Goal: Task Accomplishment & Management: Complete application form

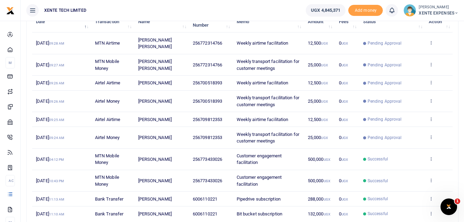
scroll to position [138, 0]
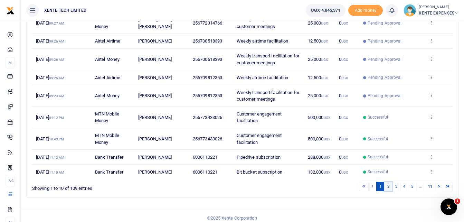
click at [389, 185] on link "2" at bounding box center [388, 186] width 8 height 9
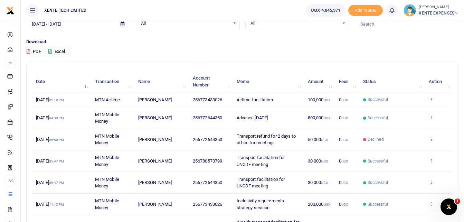
scroll to position [35, 0]
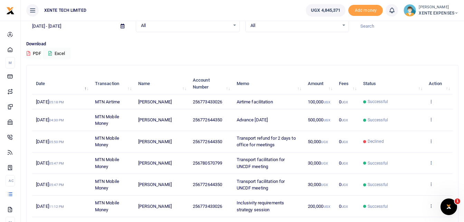
click at [431, 161] on icon at bounding box center [431, 162] width 4 height 5
click at [404, 188] on link "Send again" at bounding box center [406, 190] width 55 height 10
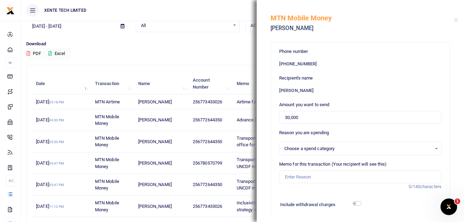
select select "15"
click at [433, 148] on div "12345523: Business development (Business development expenses e.g. meetings, tr…" at bounding box center [361, 149] width 162 height 8
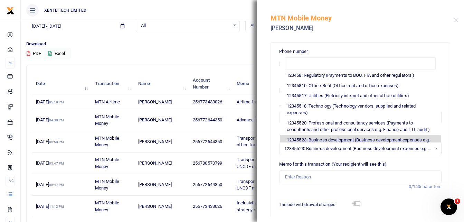
scroll to position [0, 0]
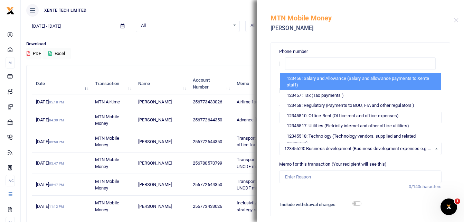
click at [449, 105] on div "Phone number +256 780570799 Recipient's name Andrew Ssenkungu Amount you want t…" at bounding box center [360, 127] width 207 height 178
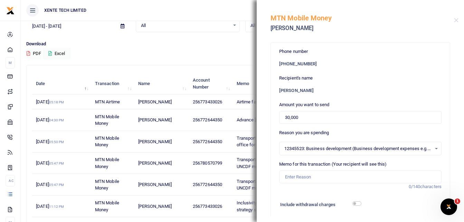
click at [314, 149] on span "12345523: Business development (Business development expenses e.g. meetings, tr…" at bounding box center [358, 148] width 147 height 7
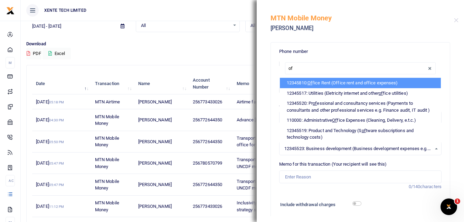
type input "off"
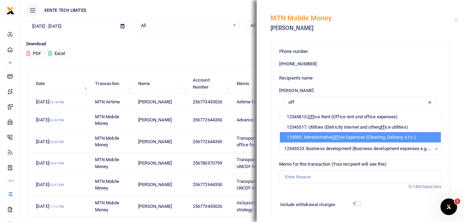
click at [317, 135] on li "110000: Administrative Off ice Expenses (Cleaning, Delivery, e.t.c.)" at bounding box center [360, 137] width 161 height 10
select select "21"
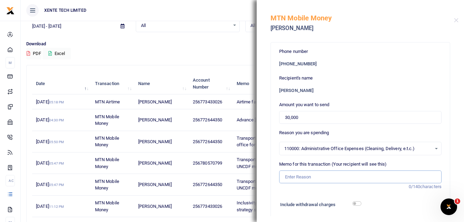
click at [294, 179] on input "Memo for this transaction (Your recipient will see this)" at bounding box center [360, 176] width 162 height 13
click at [360, 177] on input "Transport facilitation for training" at bounding box center [360, 176] width 162 height 13
type input "Transport facilitation for training"
click at [286, 117] on input "30,000" at bounding box center [360, 117] width 162 height 13
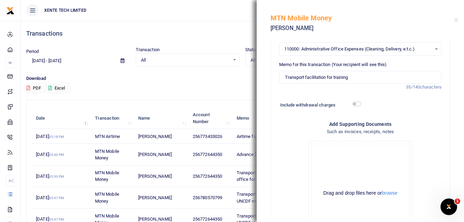
scroll to position [104, 0]
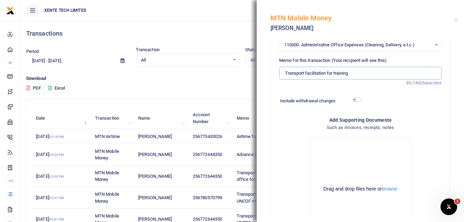
click at [357, 73] on input "Transport facilitation for training" at bounding box center [360, 73] width 162 height 13
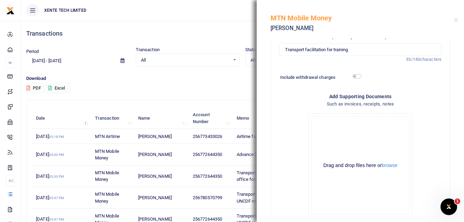
scroll to position [167, 0]
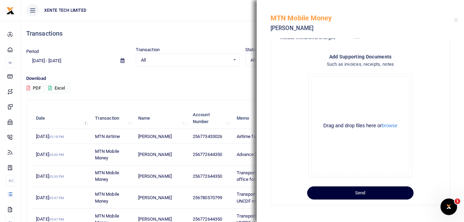
click at [362, 192] on button "Send" at bounding box center [360, 192] width 106 height 13
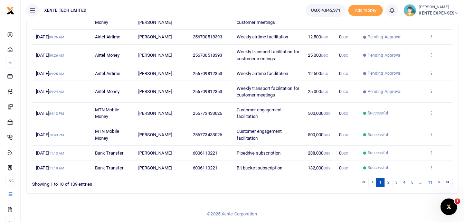
scroll to position [143, 0]
click at [386, 180] on link "2" at bounding box center [388, 181] width 8 height 9
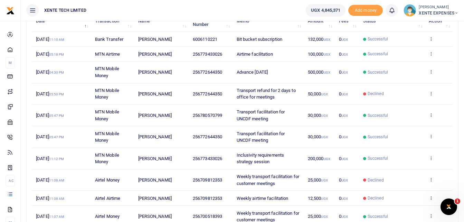
scroll to position [109, 0]
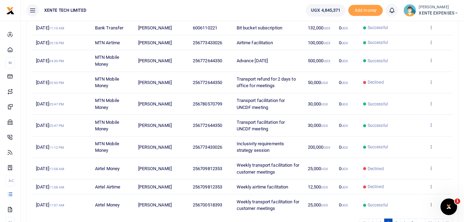
click at [431, 124] on icon at bounding box center [431, 124] width 4 height 5
click at [410, 152] on link "Send again" at bounding box center [406, 152] width 55 height 10
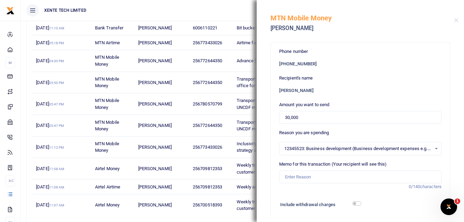
click at [430, 148] on div "12345523: Business development (Business development expenses e.g. meetings, tr…" at bounding box center [361, 149] width 162 height 8
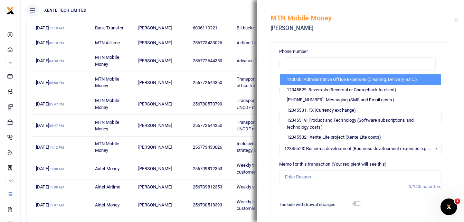
scroll to position [175, 0]
click at [356, 80] on li "110000: Administrative Office Expenses (Cleaning, Delivery, e.t.c.)" at bounding box center [360, 79] width 161 height 10
select select "21"
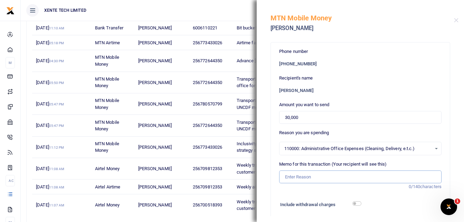
click at [307, 177] on input "Memo for this transaction (Your recipient will see this)" at bounding box center [360, 176] width 162 height 13
type input "Transport facilitation for training"
click at [285, 176] on input "Transport facilitation for training" at bounding box center [360, 176] width 162 height 13
click at [284, 117] on input "30,000" at bounding box center [360, 117] width 162 height 13
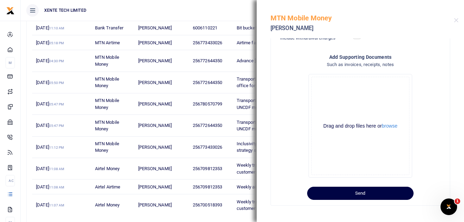
scroll to position [167, 0]
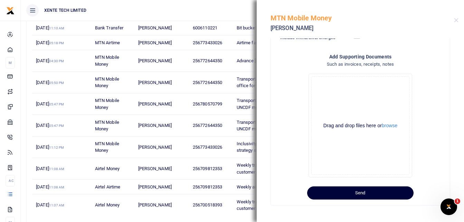
click at [379, 194] on button "Send" at bounding box center [360, 192] width 106 height 13
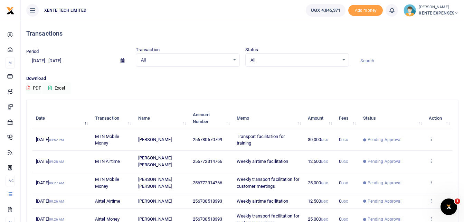
click at [375, 59] on input at bounding box center [407, 61] width 104 height 12
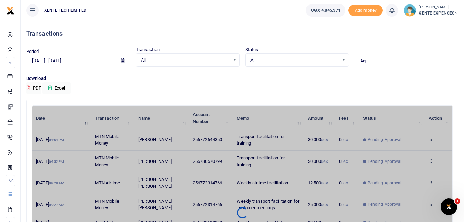
type input "A"
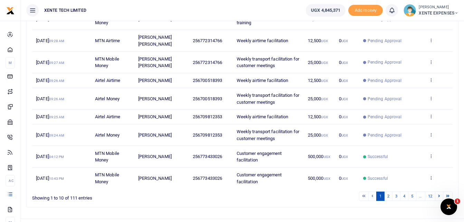
scroll to position [157, 0]
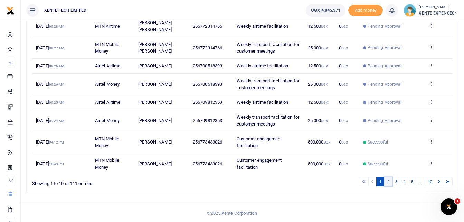
click at [388, 182] on link "2" at bounding box center [388, 181] width 8 height 9
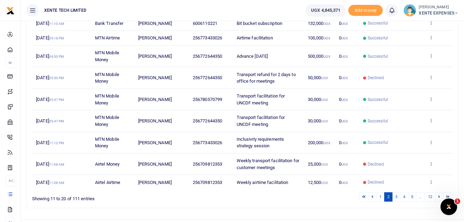
scroll to position [143, 0]
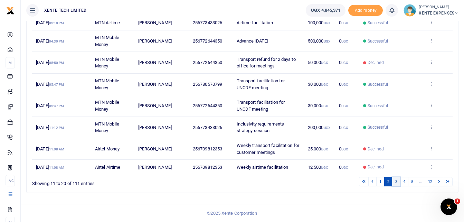
click at [398, 181] on link "3" at bounding box center [396, 181] width 8 height 9
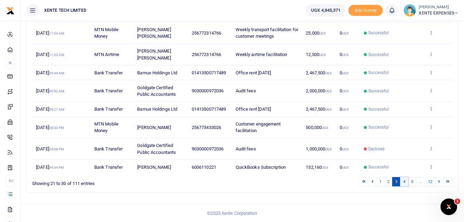
click at [405, 184] on link "4" at bounding box center [404, 181] width 8 height 9
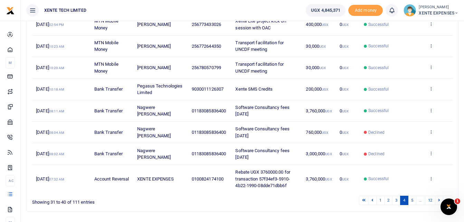
scroll to position [164, 0]
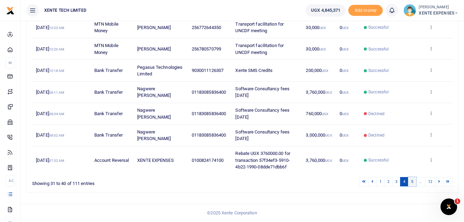
click at [412, 182] on link "5" at bounding box center [412, 181] width 8 height 9
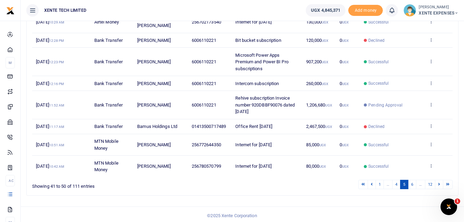
scroll to position [157, 0]
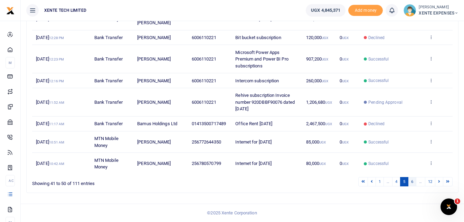
click at [412, 180] on link "6" at bounding box center [412, 181] width 8 height 9
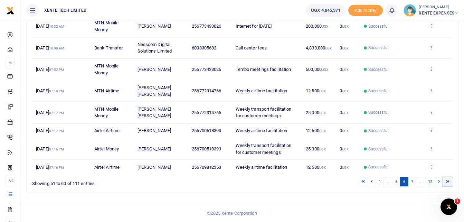
click at [447, 181] on icon at bounding box center [447, 181] width 3 height 4
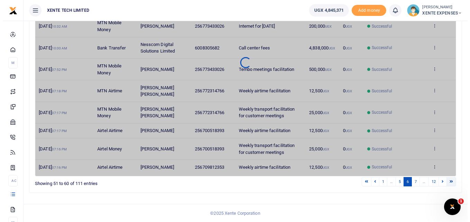
scroll to position [0, 0]
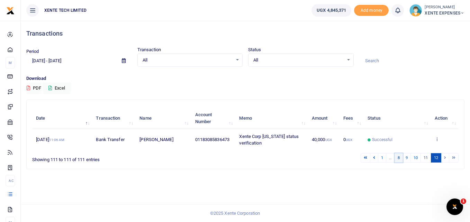
click at [399, 158] on link "8" at bounding box center [398, 157] width 8 height 9
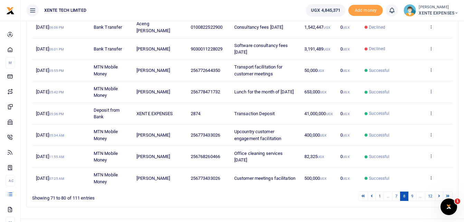
scroll to position [164, 0]
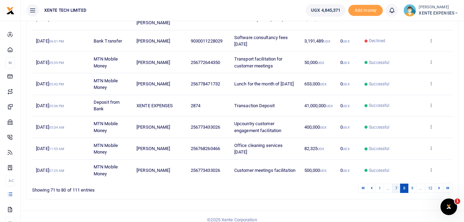
click at [394, 184] on link "7" at bounding box center [396, 188] width 8 height 9
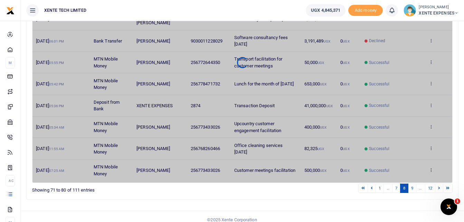
scroll to position [150, 0]
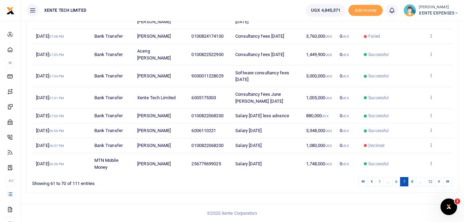
click at [430, 161] on icon at bounding box center [431, 163] width 4 height 5
click at [414, 152] on link "Send again" at bounding box center [406, 153] width 55 height 10
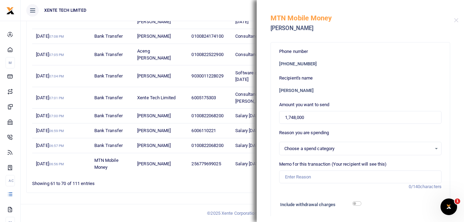
select select "1"
drag, startPoint x: 324, startPoint y: 120, endPoint x: 241, endPoint y: 105, distance: 84.3
click at [241, 105] on div "Transactions Period 08/18/2025 - 09/16/2025 Transaction All Select an option...…" at bounding box center [232, 39] width 464 height 365
type input "30,000"
click at [430, 150] on div "123456: Salary and Allowance (Salary and allowance payments to Xente staff) Sel…" at bounding box center [361, 149] width 162 height 8
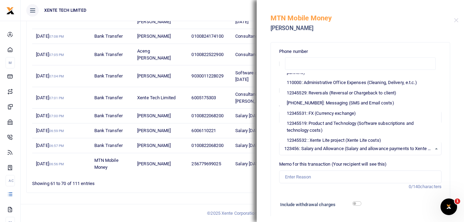
scroll to position [173, 0]
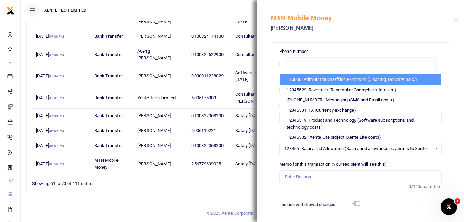
click at [374, 80] on li "110000: Administrative Office Expenses (Cleaning, Delivery, e.t.c.)" at bounding box center [360, 79] width 161 height 10
select select "21"
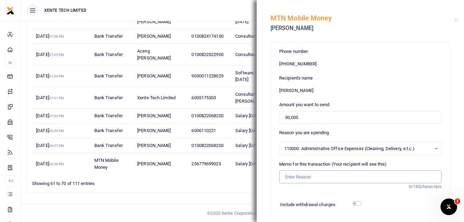
click at [297, 173] on input "Memo for this transaction (Your recipient will see this)" at bounding box center [360, 176] width 162 height 13
type input "Transport facilitation for training"
click at [285, 118] on input "30,000" at bounding box center [360, 117] width 162 height 13
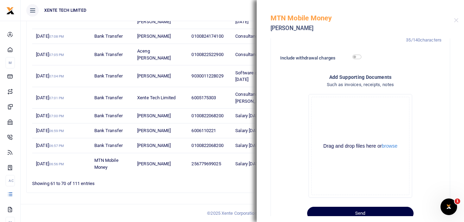
scroll to position [167, 0]
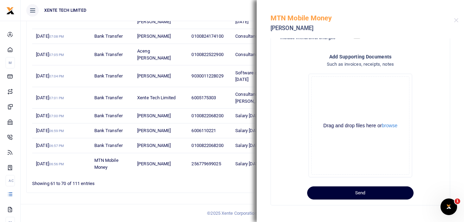
click at [371, 195] on button "Send" at bounding box center [360, 192] width 106 height 13
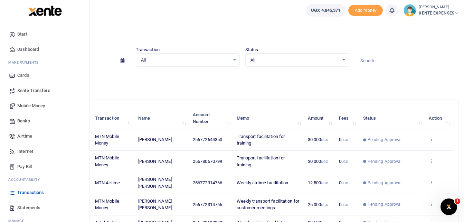
click at [31, 191] on span "Transactions" at bounding box center [30, 192] width 27 height 7
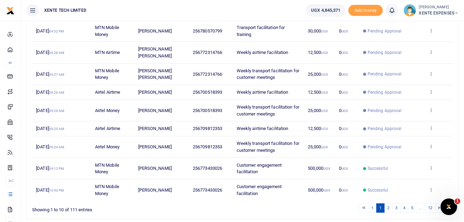
scroll to position [138, 0]
